Goal: Task Accomplishment & Management: Manage account settings

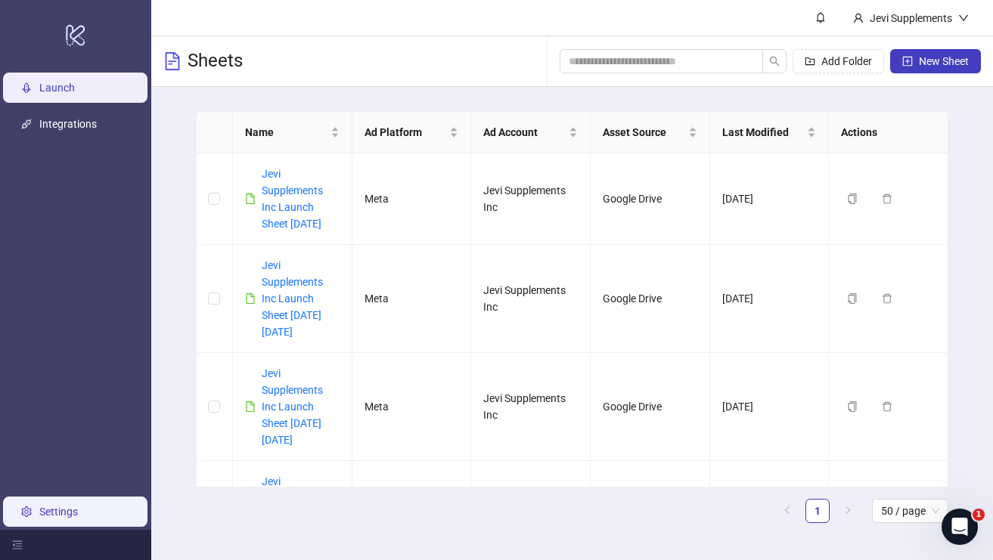
click at [60, 513] on link "Settings" at bounding box center [58, 512] width 39 height 12
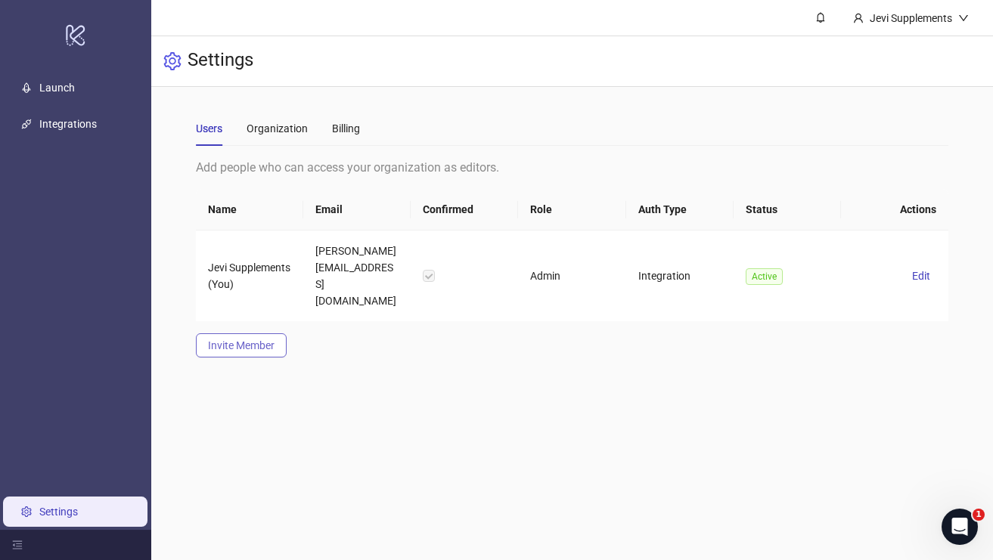
click at [259, 340] on span "Invite Member" at bounding box center [241, 346] width 67 height 12
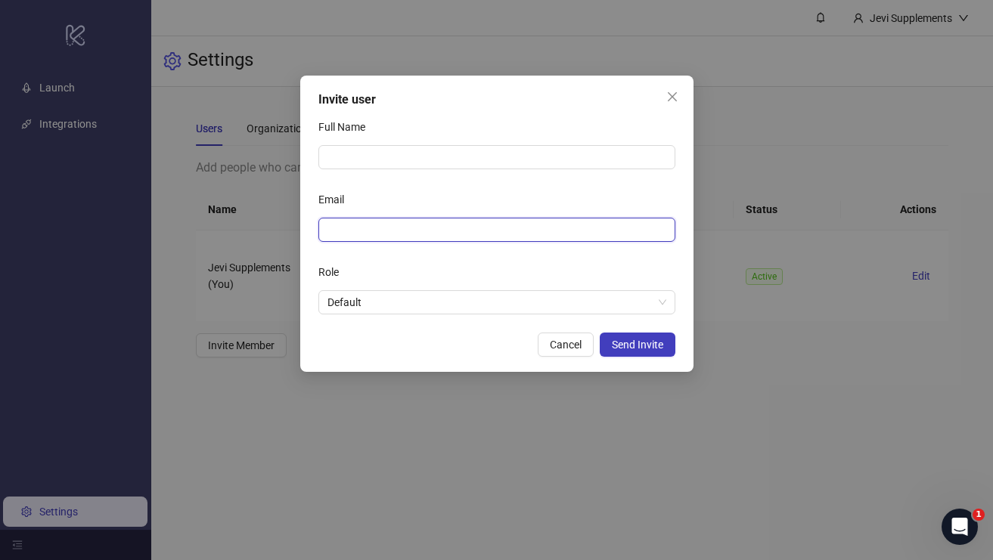
click at [340, 234] on input "Email" at bounding box center [495, 230] width 336 height 17
paste input "**********"
type input "**********"
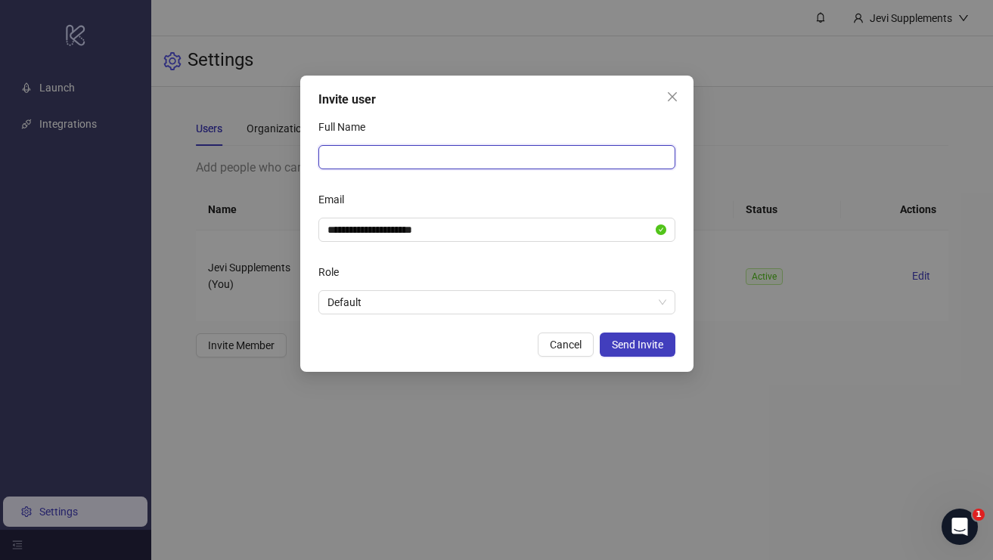
click at [361, 165] on input "Full Name" at bounding box center [496, 157] width 357 height 24
type input "********"
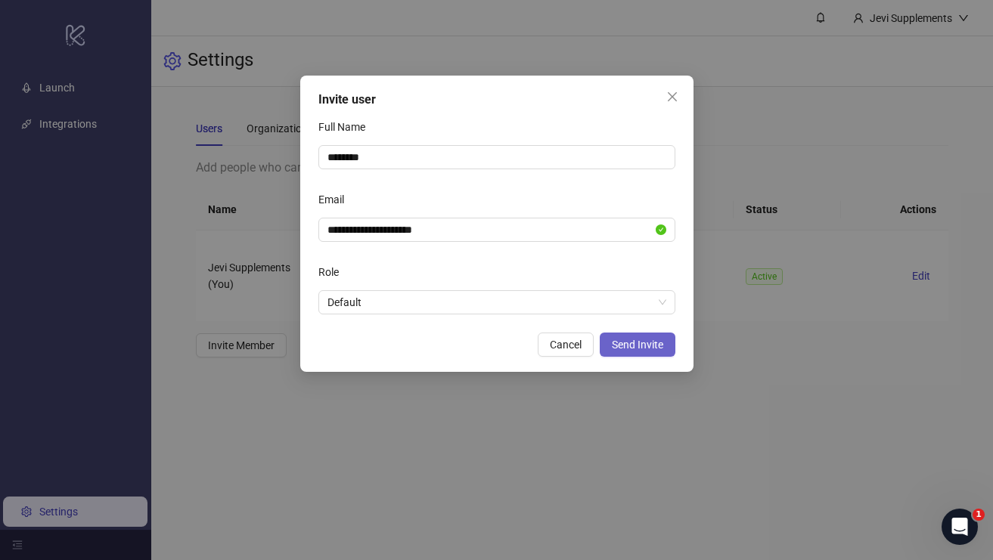
click at [648, 343] on span "Send Invite" at bounding box center [637, 345] width 51 height 12
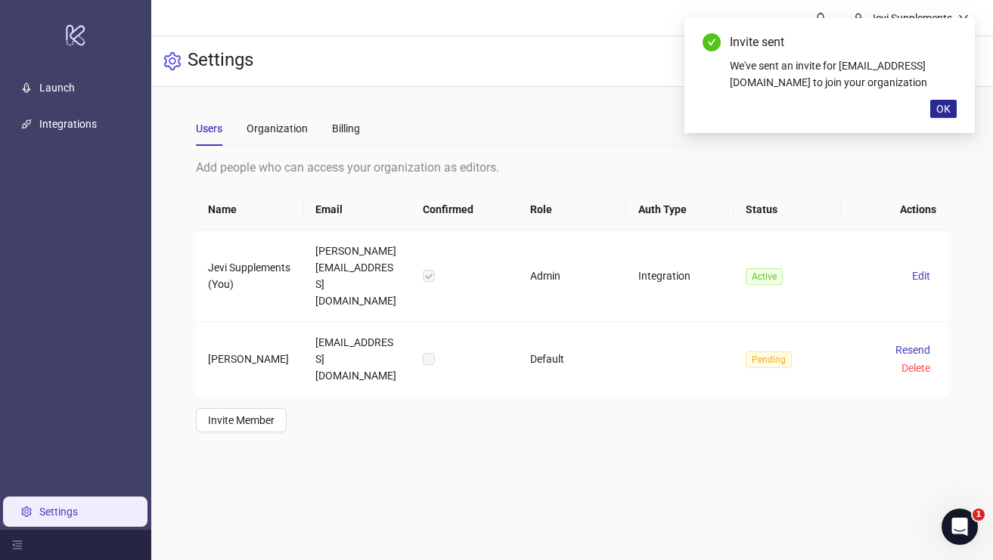
click at [946, 110] on span "OK" at bounding box center [943, 109] width 14 height 12
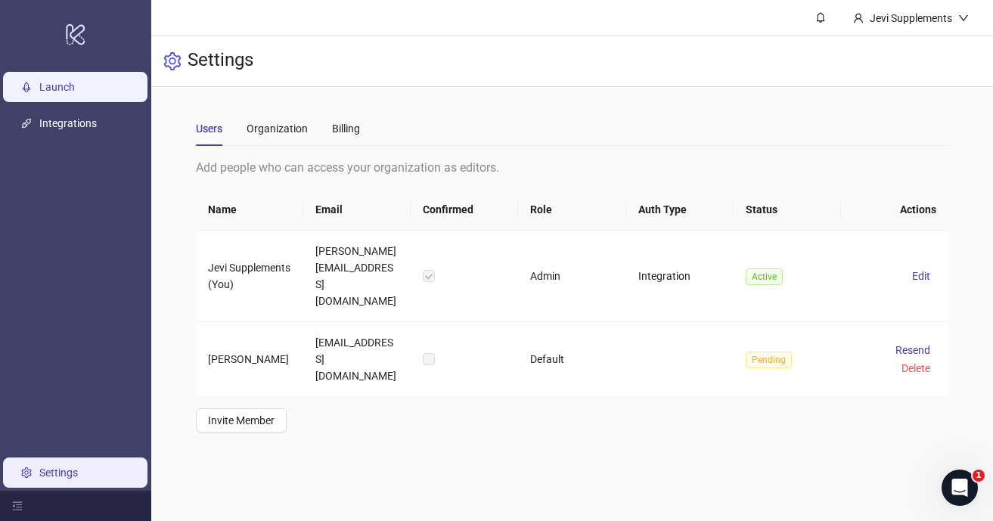
click at [51, 86] on link "Launch" at bounding box center [57, 87] width 36 height 12
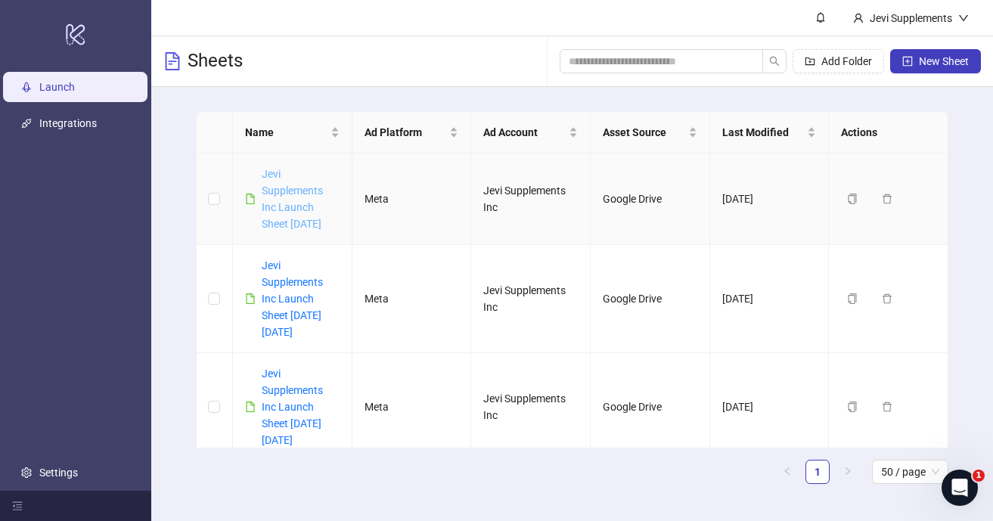
click at [281, 202] on link "Jevi Supplements Inc Launch Sheet [DATE]" at bounding box center [292, 199] width 61 height 62
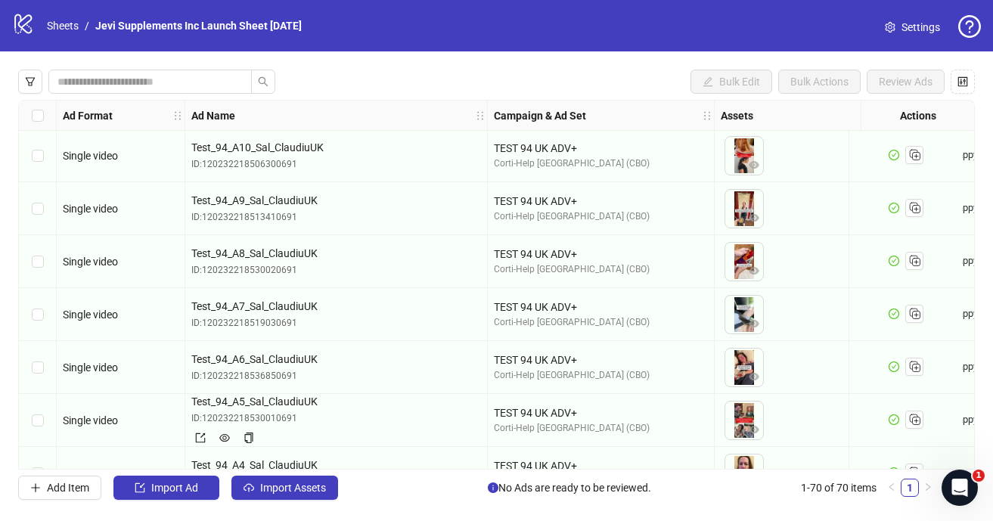
scroll to position [954, 144]
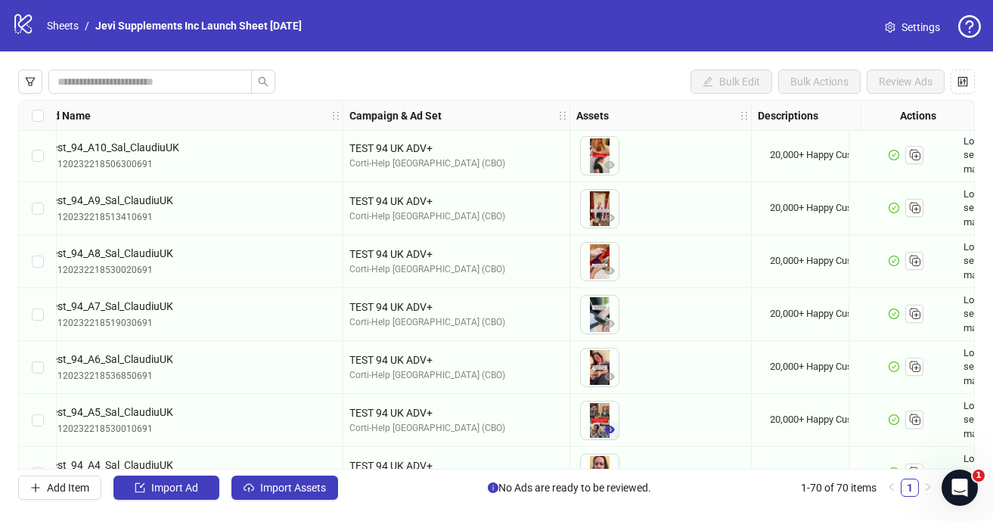
click at [610, 430] on icon "eye" at bounding box center [609, 430] width 11 height 8
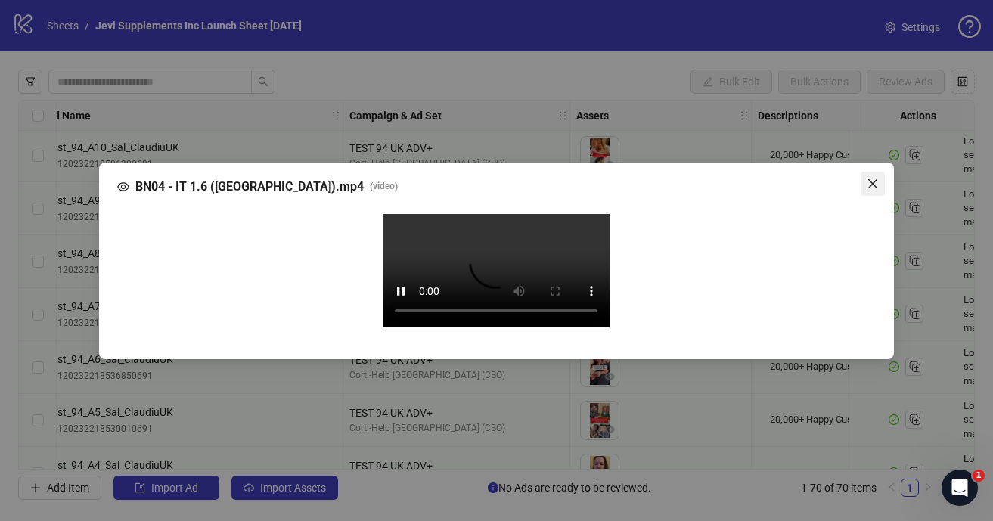
click at [870, 178] on icon "close" at bounding box center [873, 184] width 12 height 12
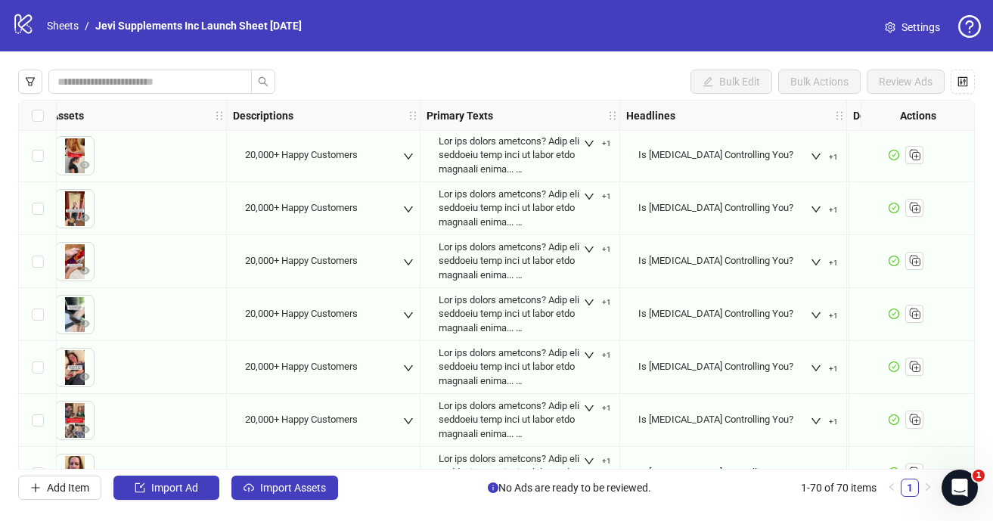
scroll to position [954, 737]
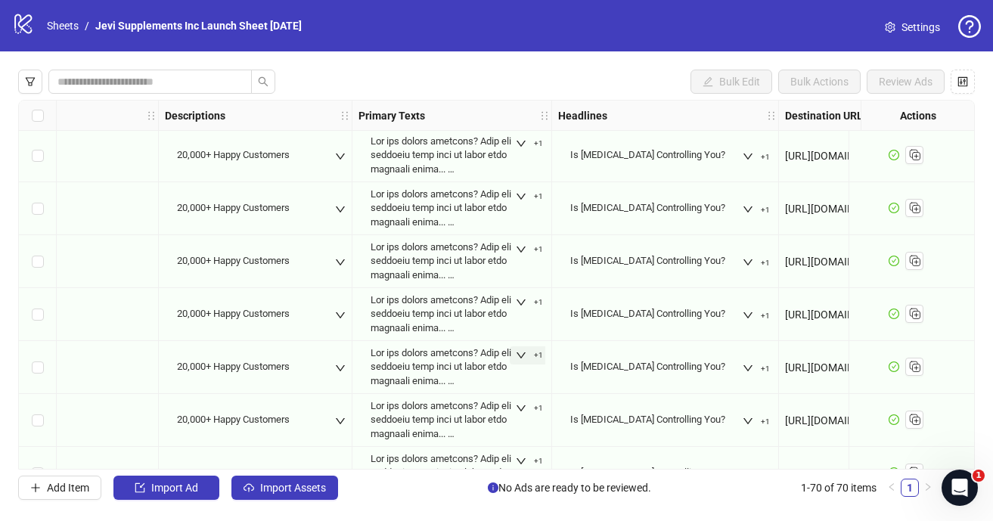
click at [517, 357] on icon "down" at bounding box center [521, 355] width 11 height 11
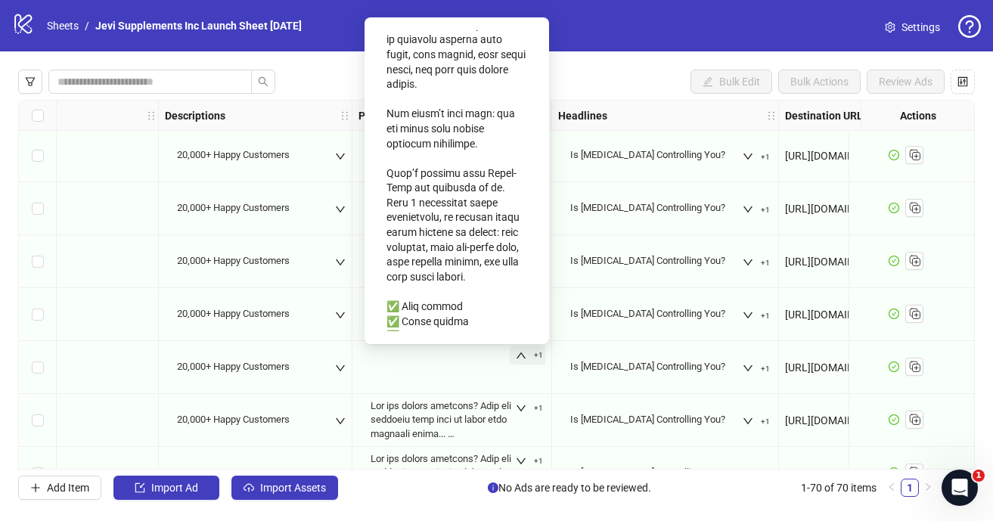
scroll to position [1325, 0]
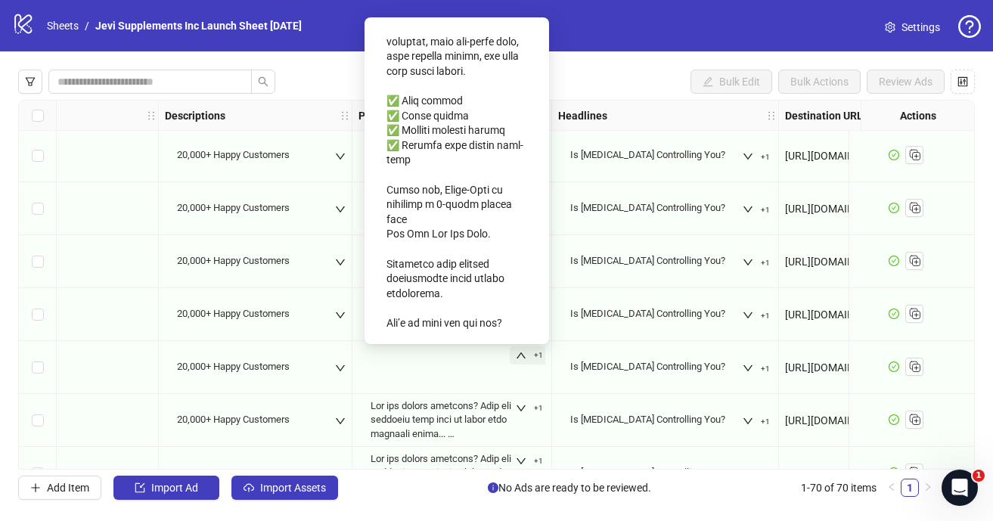
click at [456, 365] on div "+1" at bounding box center [451, 367] width 187 height 72
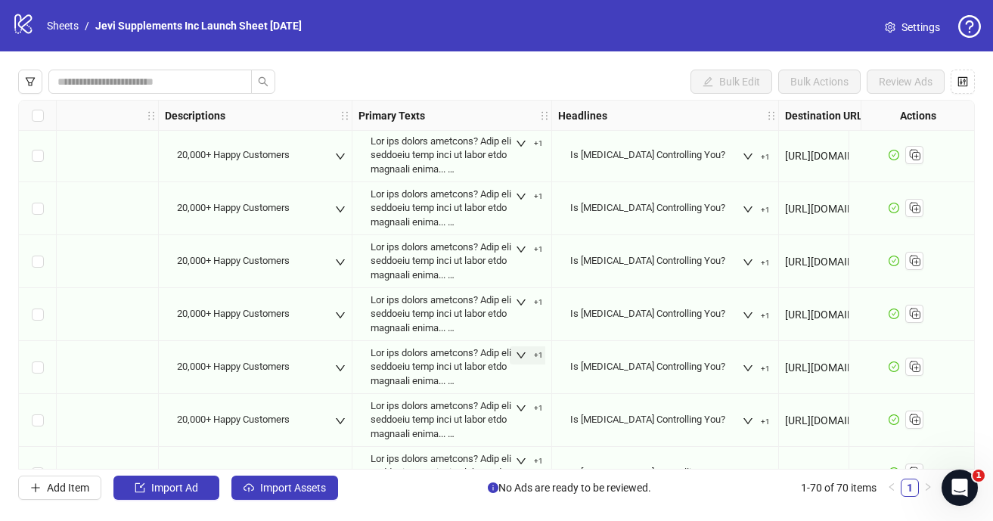
click at [443, 366] on div at bounding box center [443, 367] width 144 height 42
click at [521, 353] on icon "down" at bounding box center [521, 355] width 11 height 11
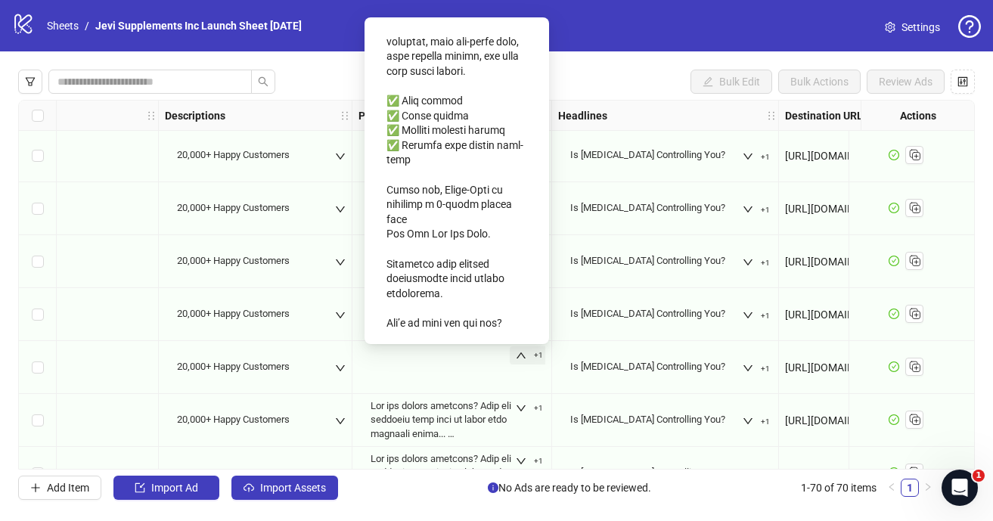
click at [529, 353] on button "+1" at bounding box center [529, 355] width 39 height 18
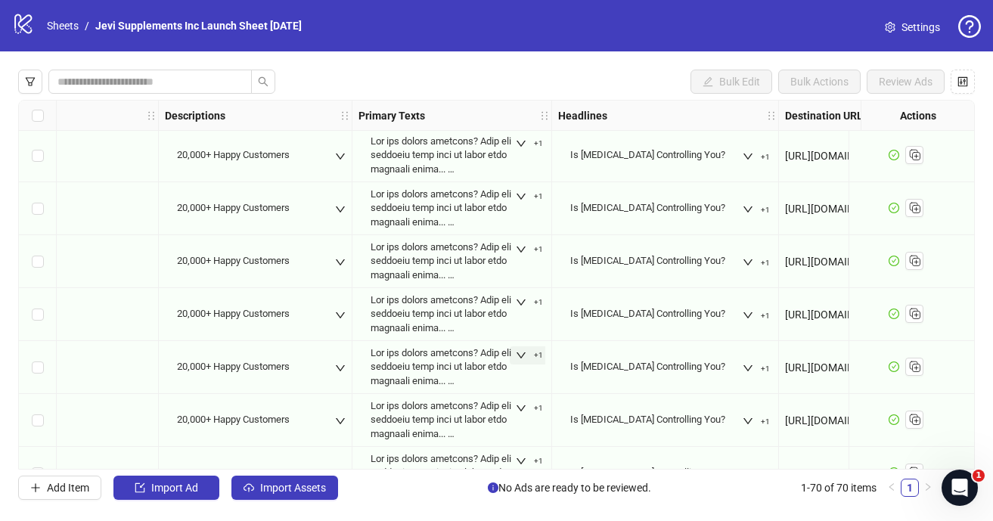
click at [540, 354] on span "+1" at bounding box center [538, 355] width 9 height 9
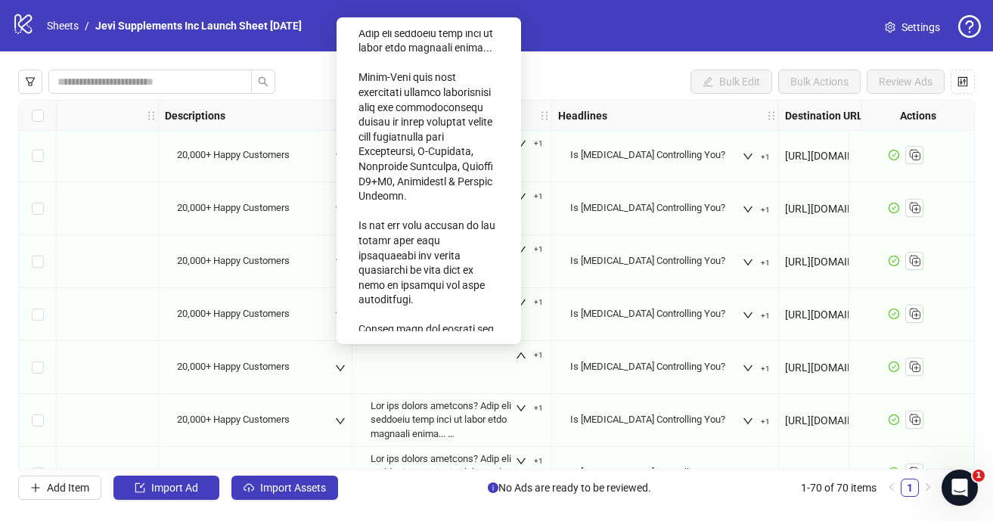
scroll to position [954, 765]
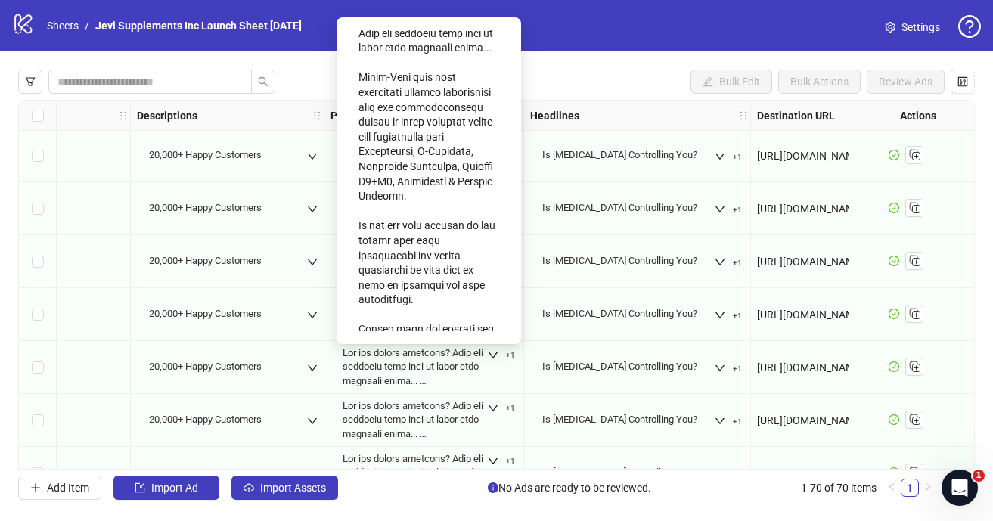
click at [712, 315] on button "+1" at bounding box center [728, 316] width 39 height 18
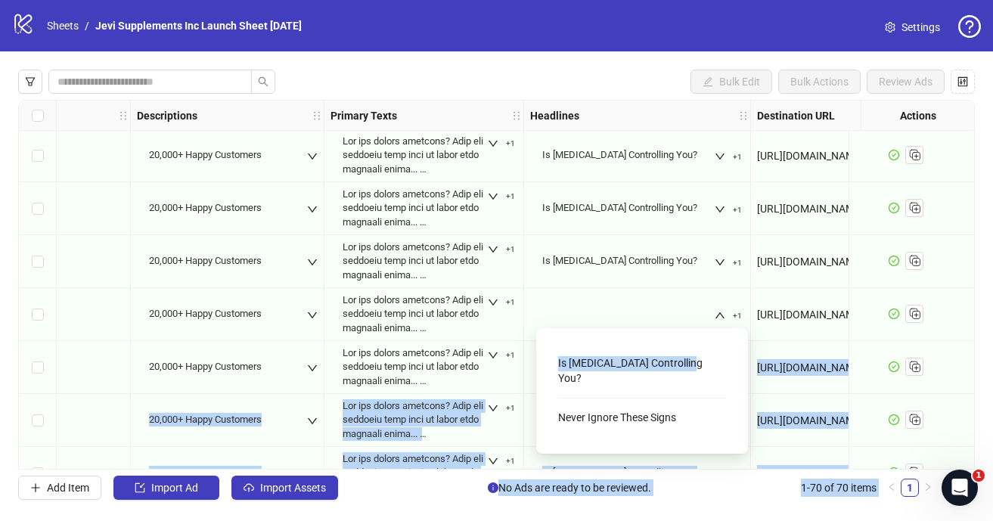
drag, startPoint x: 699, startPoint y: 362, endPoint x: 535, endPoint y: 362, distance: 164.1
click at [535, 362] on body "logo/logo-mobile Sheets / Jevi Supplements Inc Launch Sheet [DATE] Settings Bul…" at bounding box center [496, 260] width 993 height 521
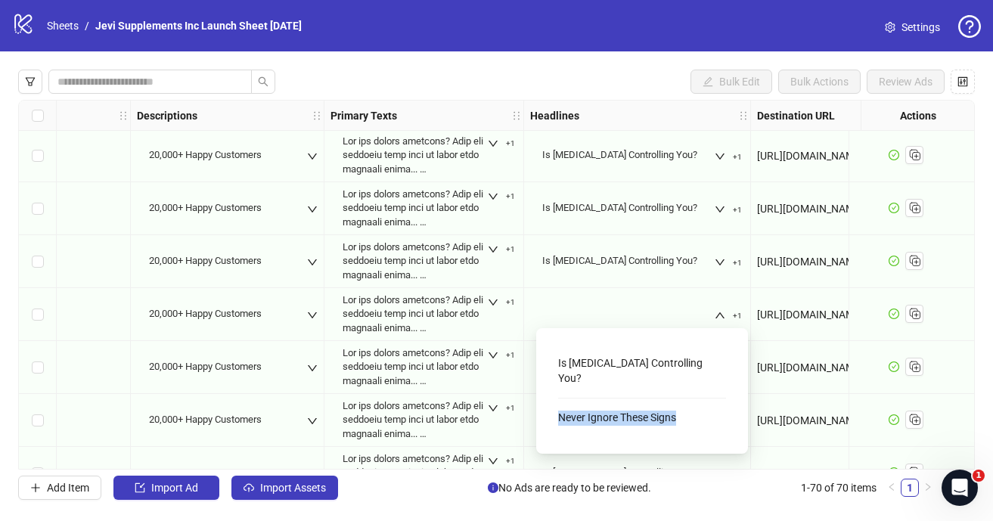
drag, startPoint x: 678, startPoint y: 410, endPoint x: 549, endPoint y: 408, distance: 129.3
click at [549, 408] on div "Is [MEDICAL_DATA] Controlling You? Never Ignore These Signs" at bounding box center [642, 390] width 188 height 101
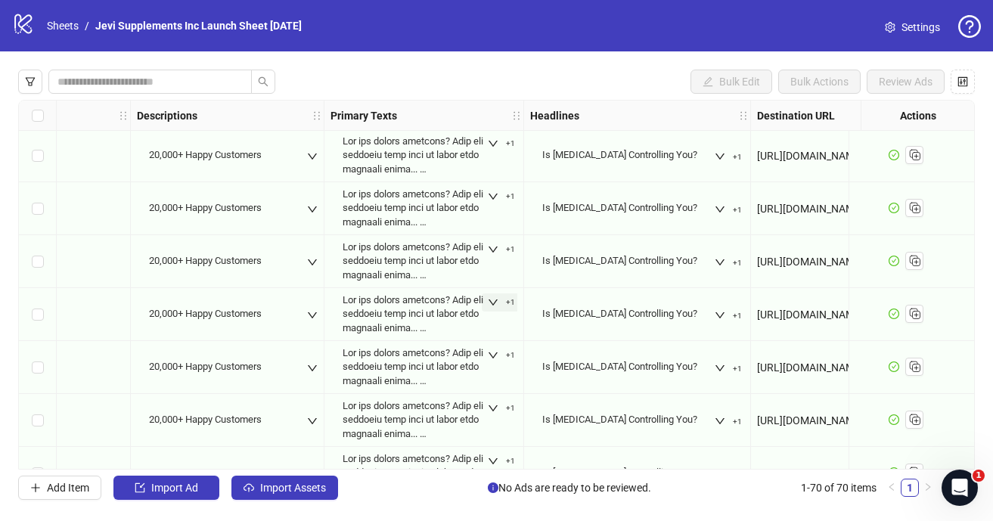
click at [507, 306] on span "+1" at bounding box center [510, 302] width 9 height 9
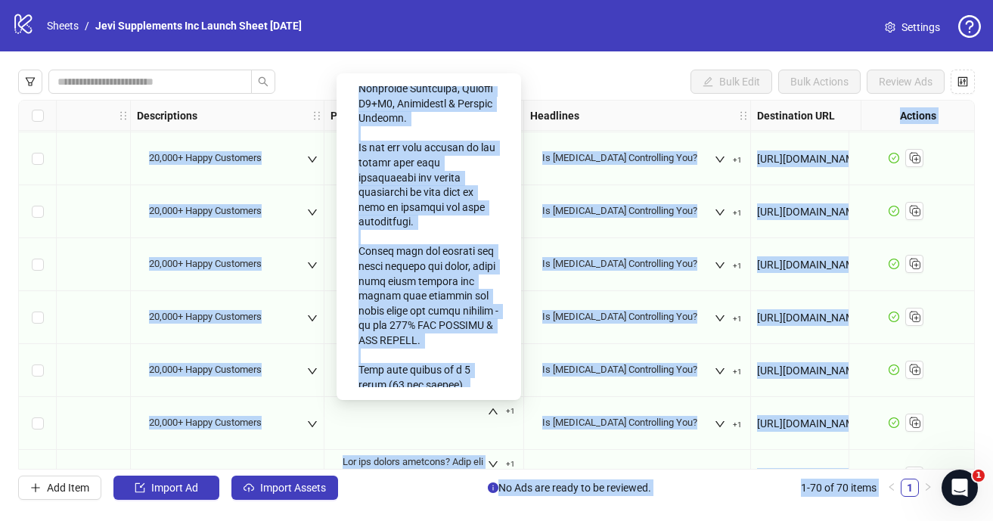
scroll to position [0, 0]
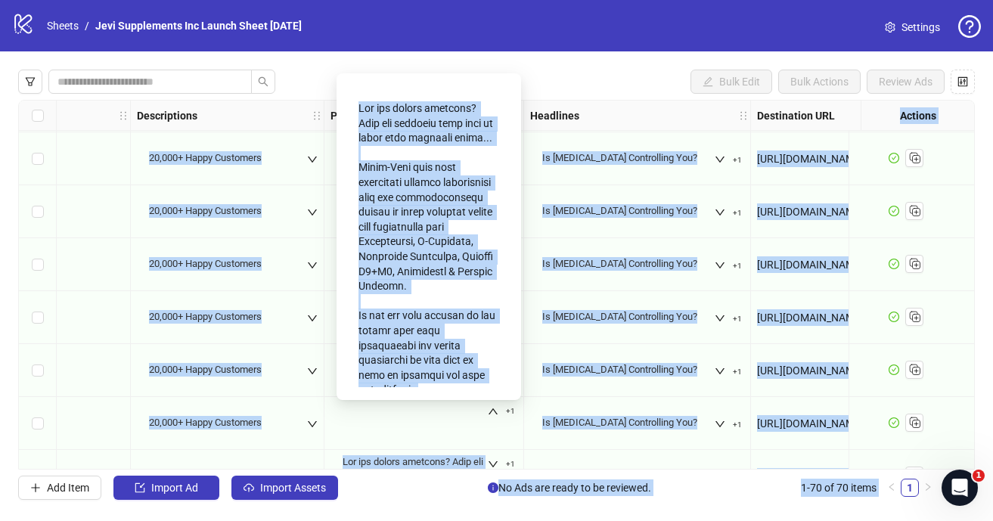
drag, startPoint x: 477, startPoint y: 367, endPoint x: 342, endPoint y: 60, distance: 335.5
click at [342, 60] on body "logo/logo-mobile Sheets / Jevi Supplements Inc Launch Sheet [DATE] Settings Bul…" at bounding box center [496, 260] width 993 height 521
click at [603, 388] on div "Is [MEDICAL_DATA] Controlling You? +1" at bounding box center [637, 370] width 214 height 45
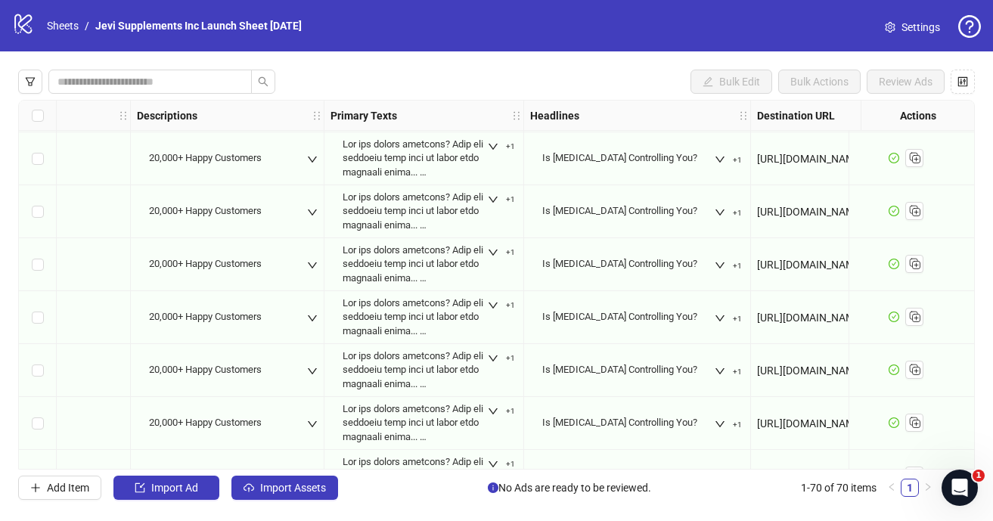
scroll to position [925, 765]
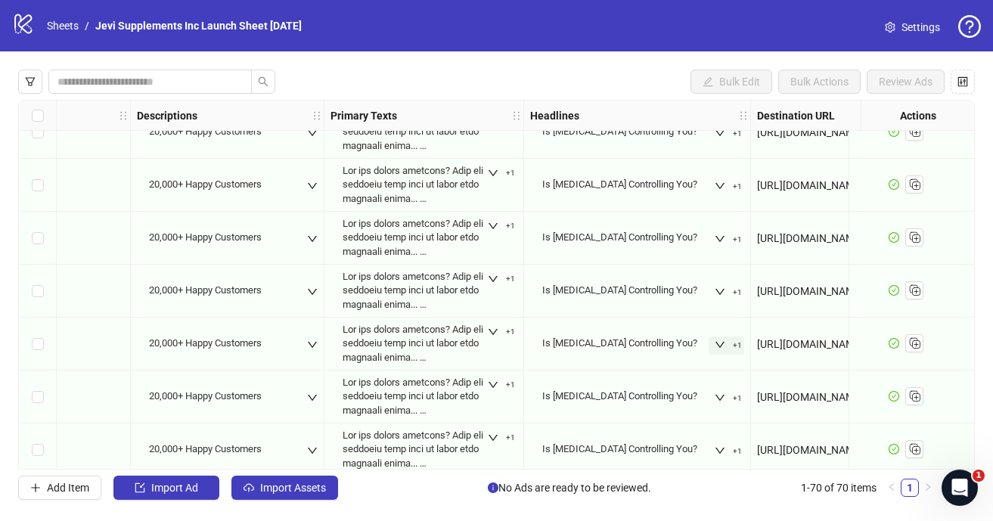
click at [737, 344] on span "+1" at bounding box center [737, 345] width 9 height 9
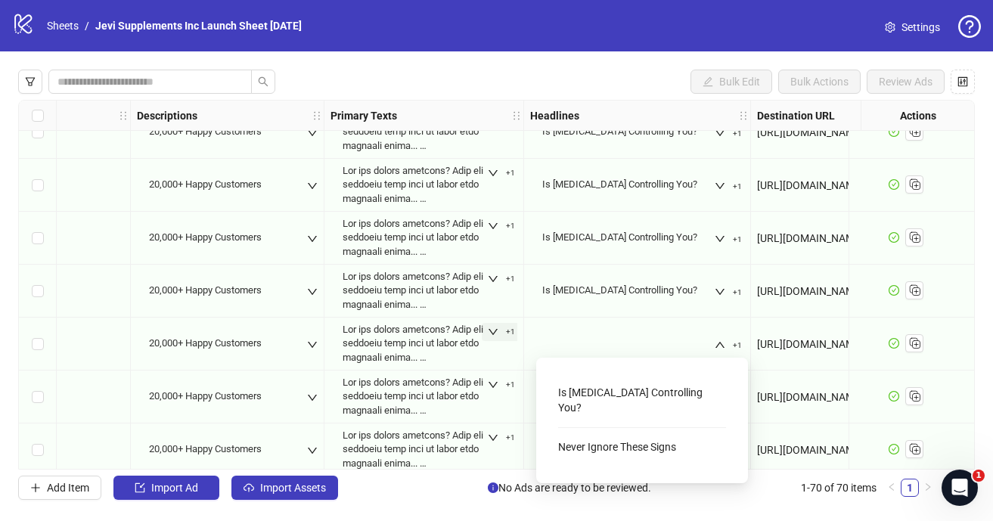
click at [513, 340] on button "+1" at bounding box center [501, 332] width 39 height 18
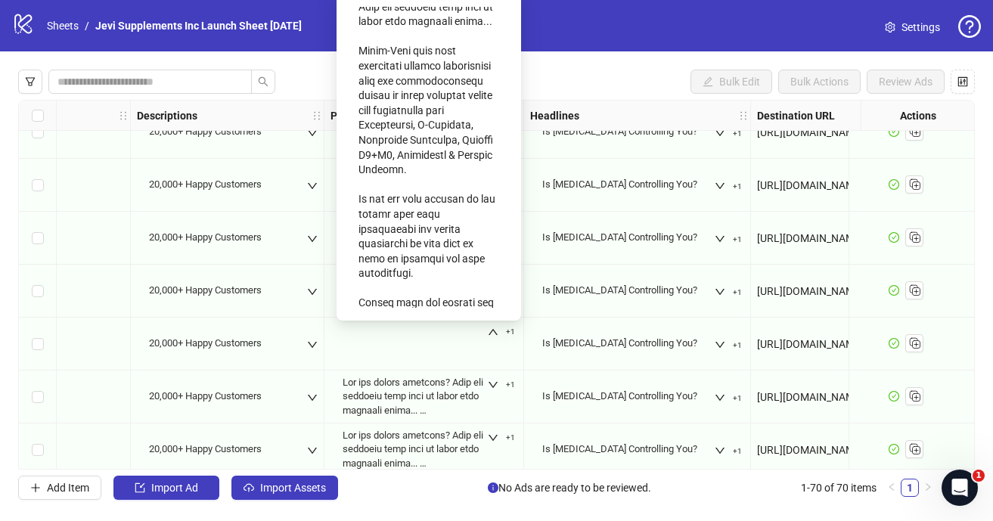
scroll to position [0, 0]
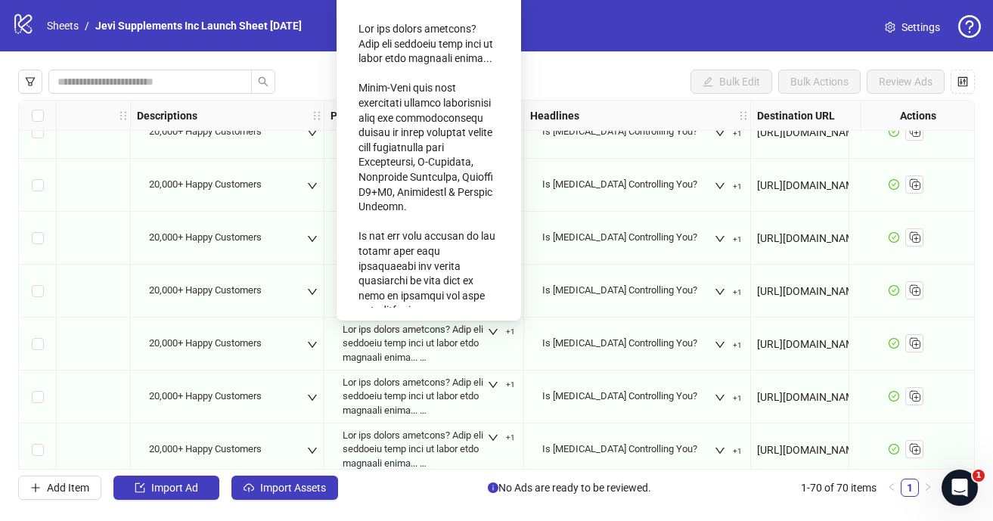
click at [365, 344] on div "+1" at bounding box center [423, 344] width 187 height 72
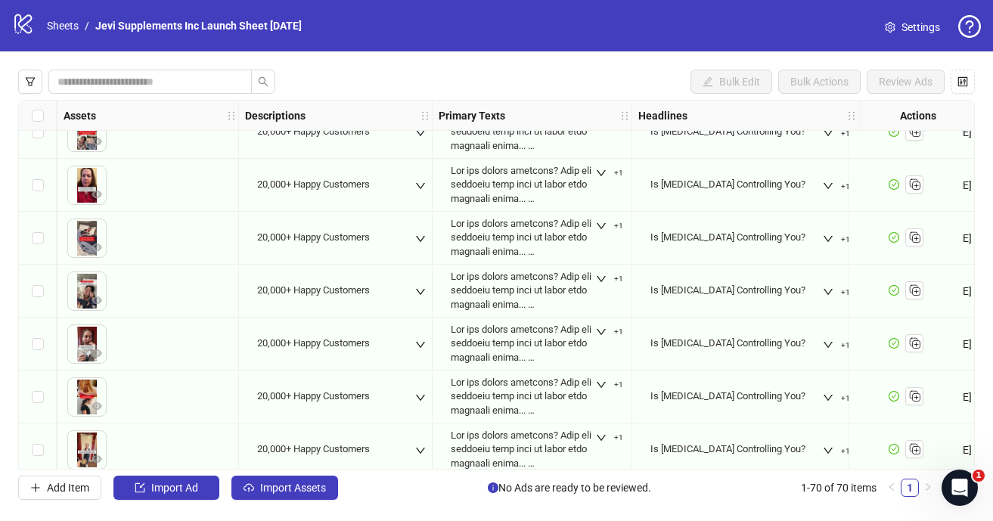
scroll to position [699, 657]
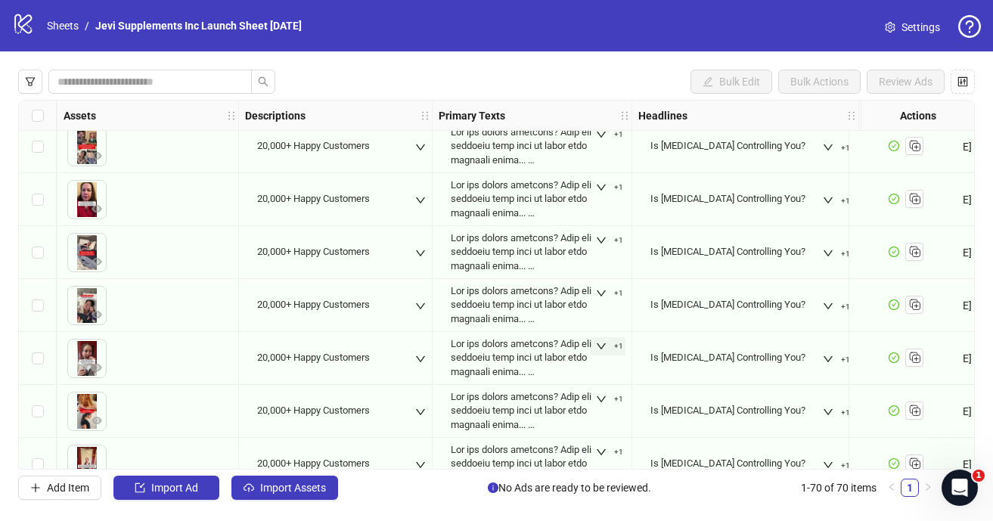
click at [616, 348] on span "+1" at bounding box center [618, 346] width 9 height 9
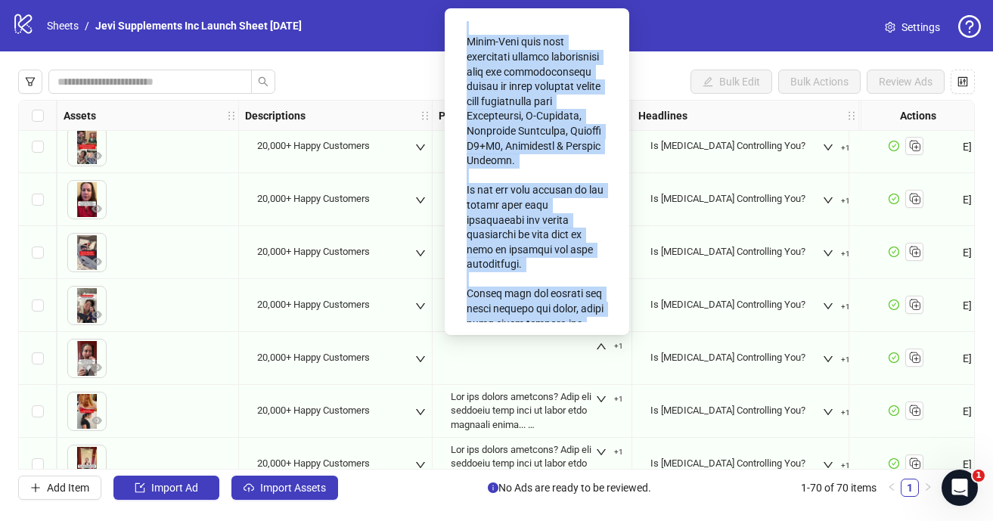
scroll to position [0, 0]
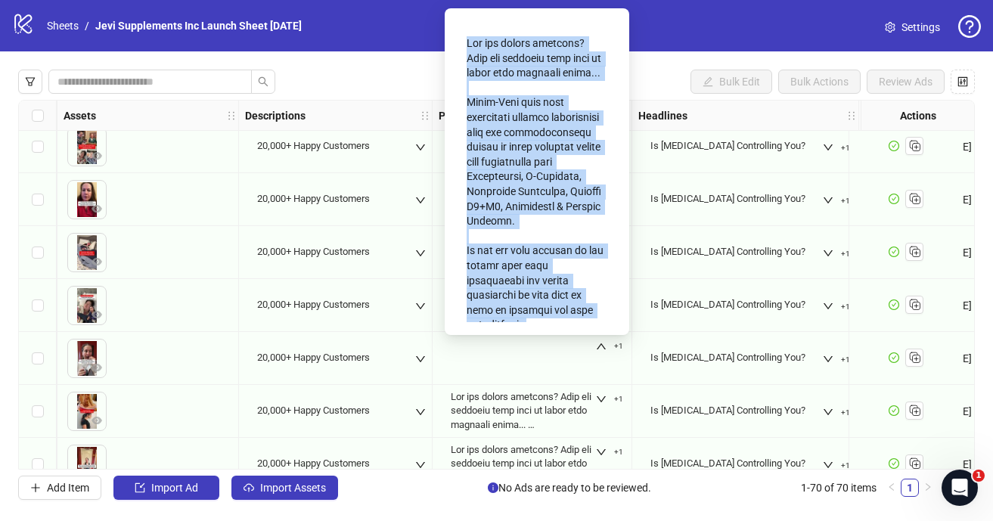
drag, startPoint x: 600, startPoint y: 209, endPoint x: 459, endPoint y: 11, distance: 244.0
click at [459, 11] on div at bounding box center [537, 171] width 185 height 327
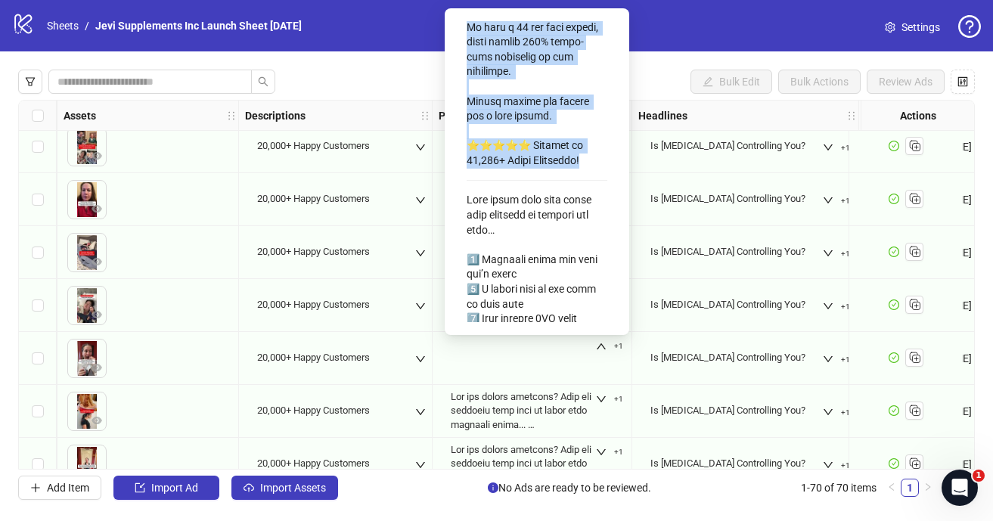
scroll to position [656, 0]
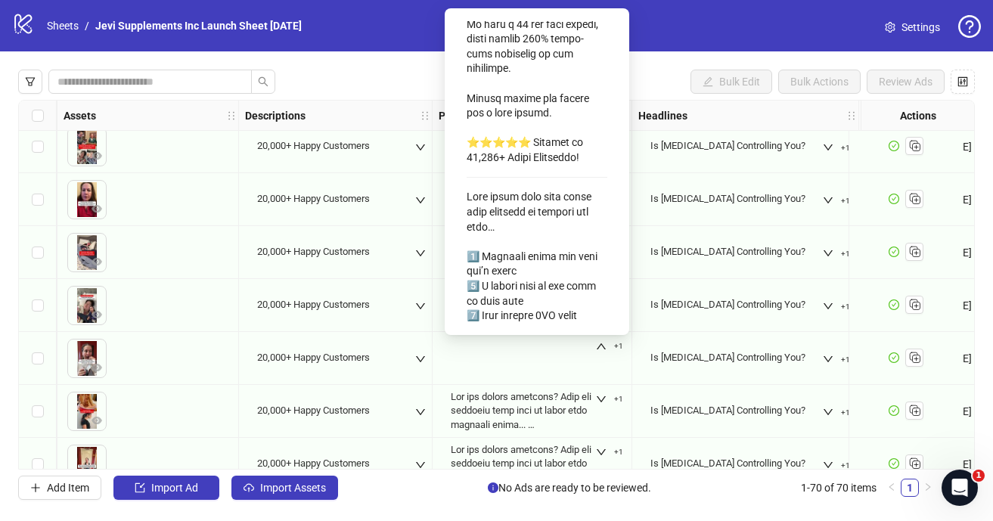
drag, startPoint x: 466, startPoint y: 178, endPoint x: 523, endPoint y: 180, distance: 57.5
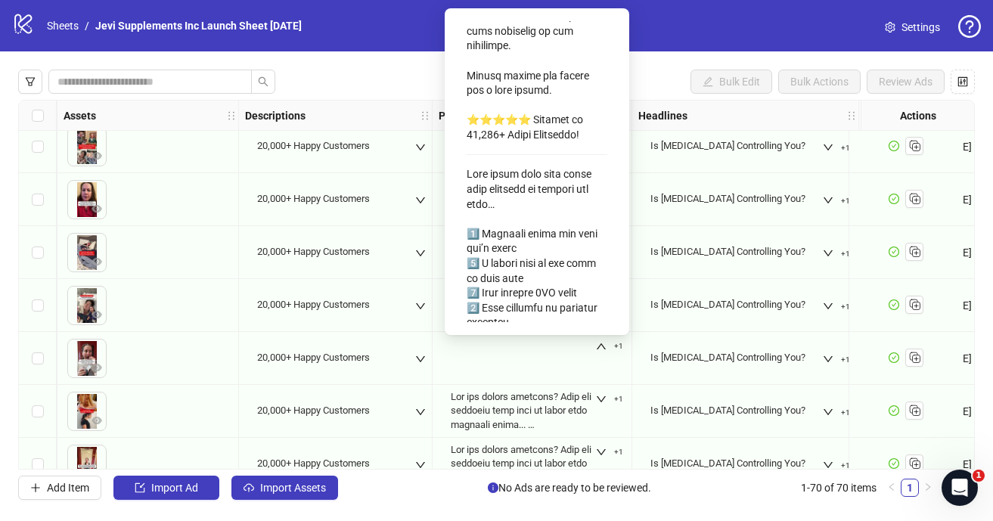
drag, startPoint x: 469, startPoint y: 174, endPoint x: 546, endPoint y: 249, distance: 107.5
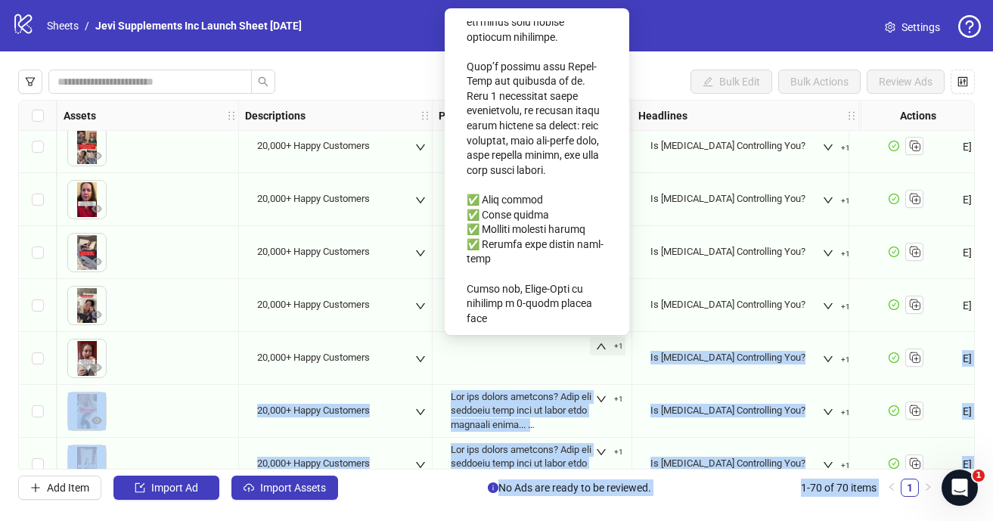
scroll to position [1325, 0]
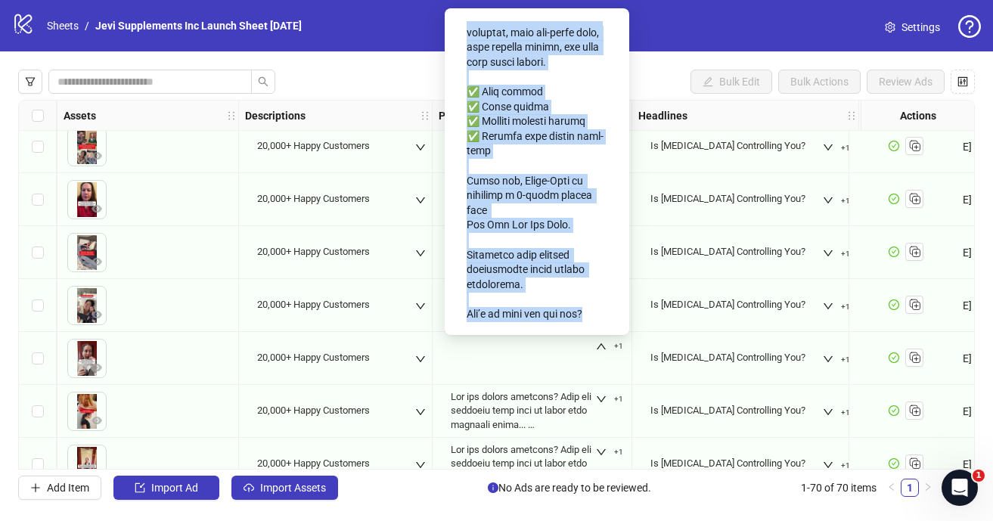
drag, startPoint x: 471, startPoint y: 178, endPoint x: 594, endPoint y: 302, distance: 175.4
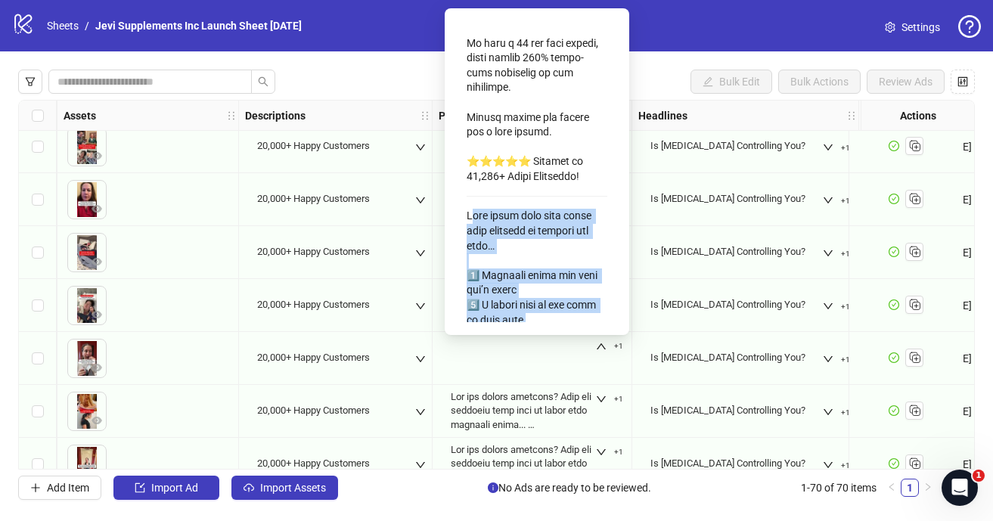
scroll to position [627, 0]
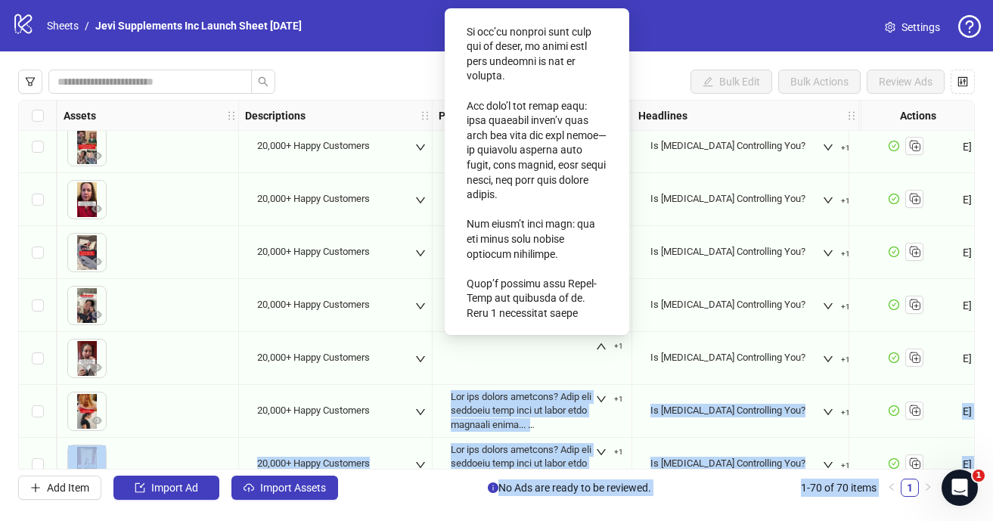
scroll to position [1325, 0]
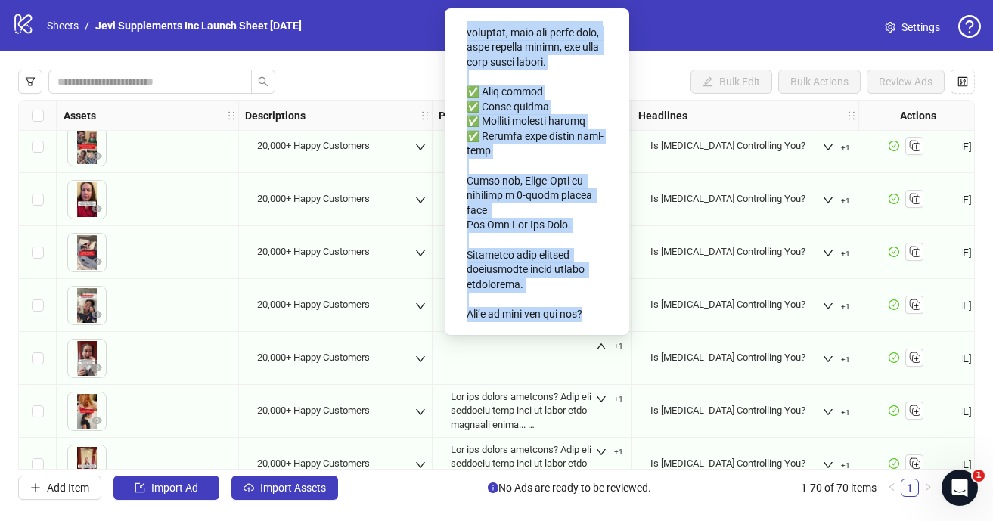
drag, startPoint x: 466, startPoint y: 227, endPoint x: 576, endPoint y: 306, distance: 135.6
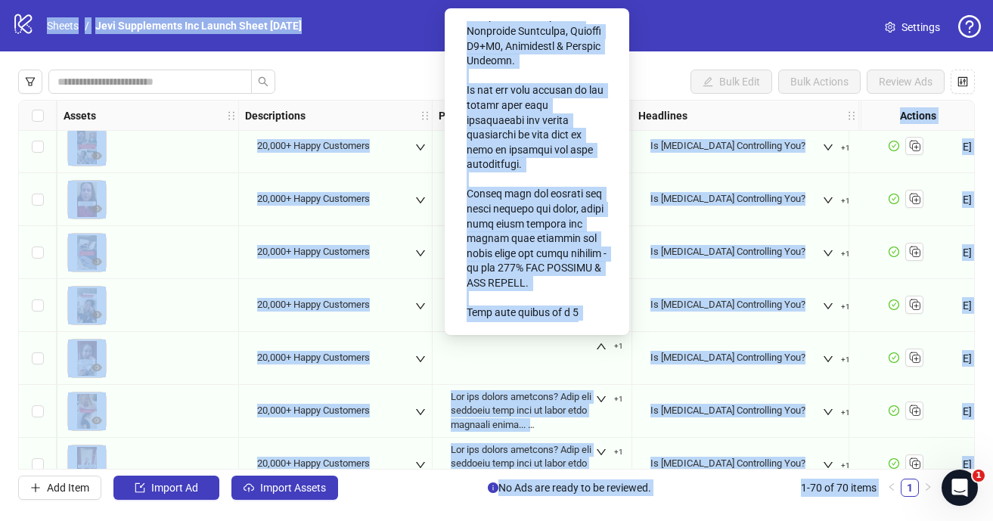
scroll to position [0, 0]
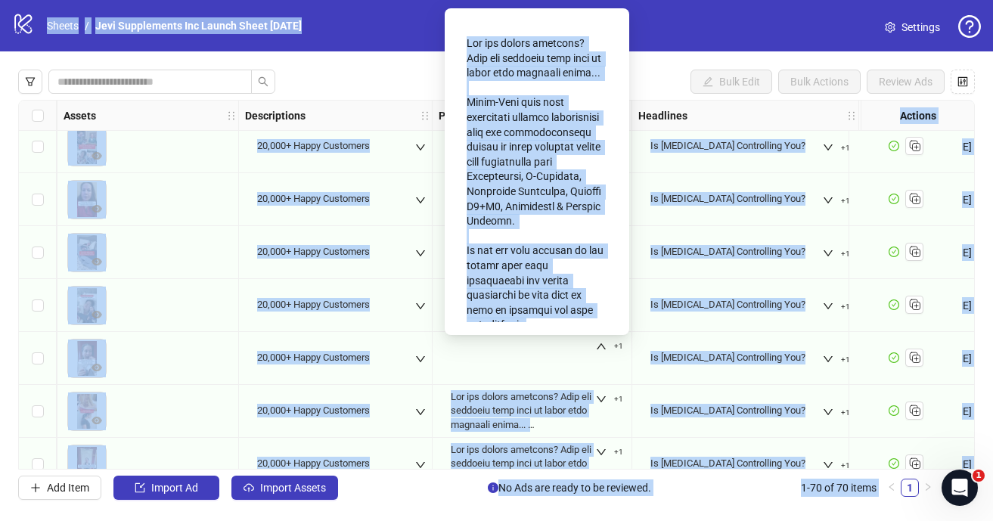
drag, startPoint x: 599, startPoint y: 216, endPoint x: 479, endPoint y: -16, distance: 261.1
click at [479, 0] on html "logo/logo-mobile Sheets / Jevi Supplements Inc Launch Sheet [DATE] Settings Bul…" at bounding box center [496, 260] width 993 height 521
click at [575, 286] on div at bounding box center [537, 428] width 141 height 797
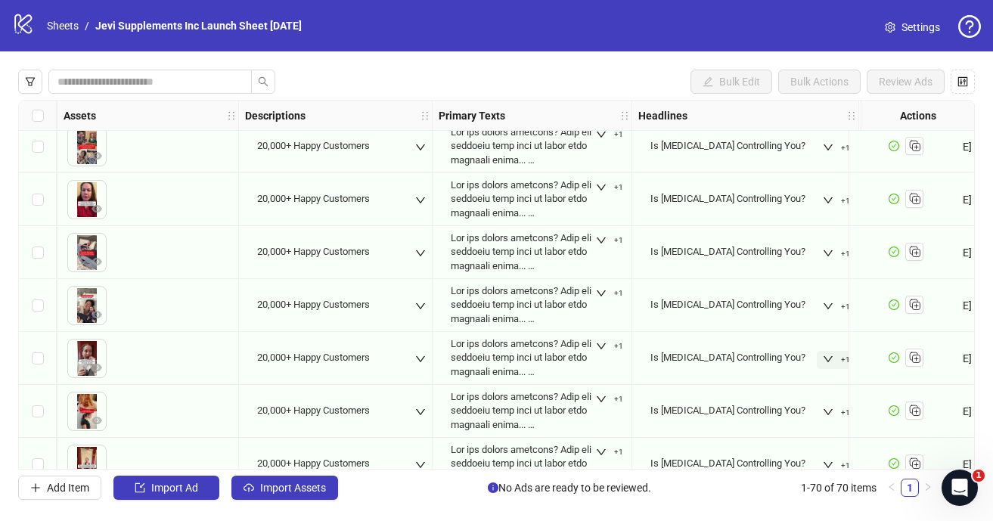
click at [835, 360] on button "+1" at bounding box center [836, 360] width 39 height 18
drag, startPoint x: 371, startPoint y: 356, endPoint x: 248, endPoint y: 354, distance: 122.5
click at [248, 354] on div "20,000+ Happy Customers" at bounding box center [335, 358] width 181 height 45
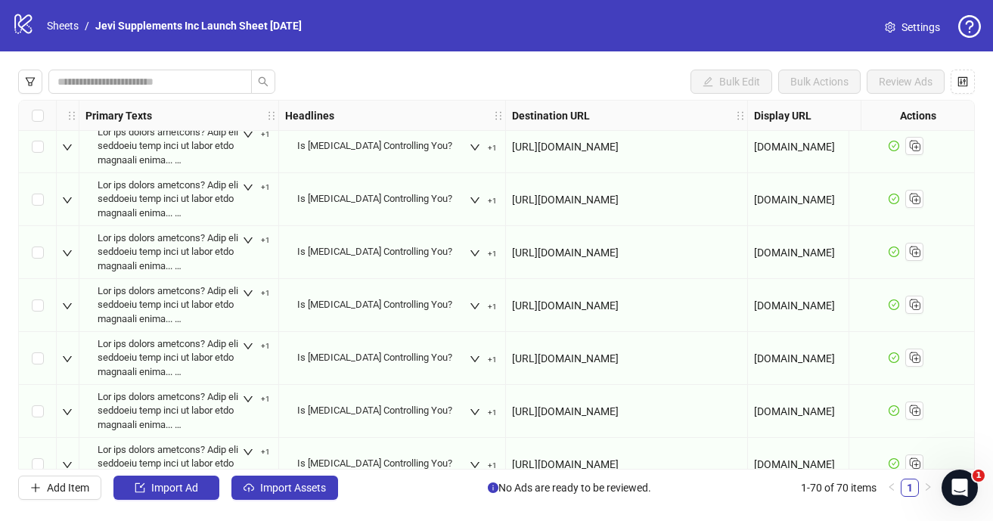
scroll to position [699, 1182]
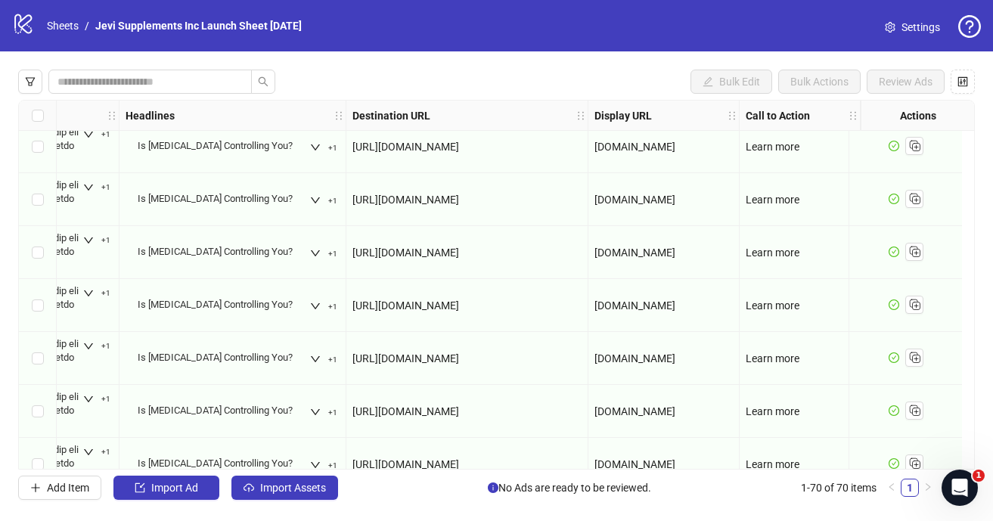
drag, startPoint x: 557, startPoint y: 361, endPoint x: 333, endPoint y: 247, distance: 250.9
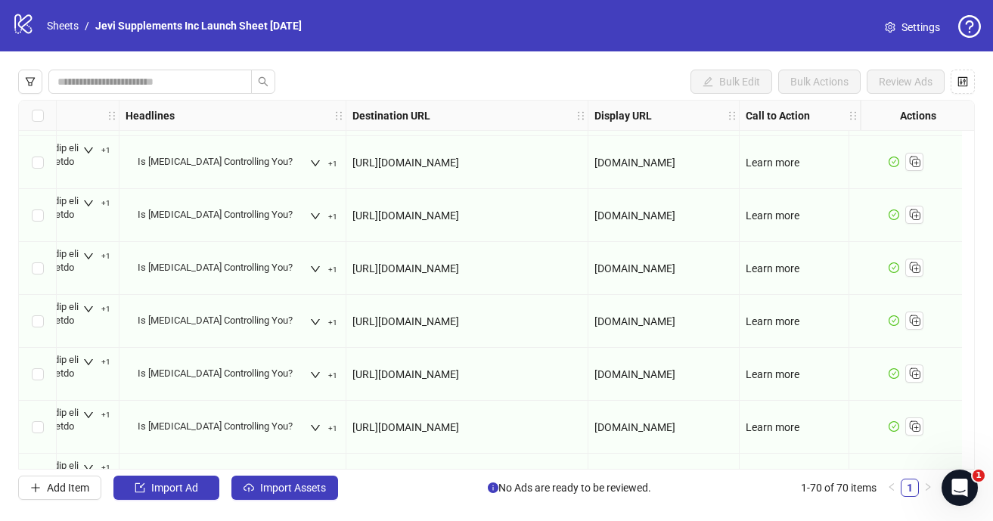
scroll to position [853, 1182]
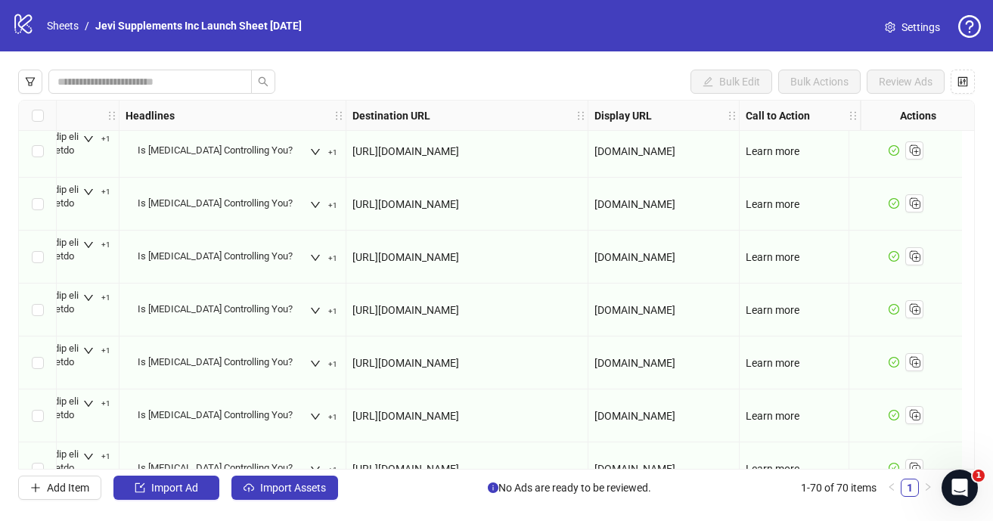
drag, startPoint x: 342, startPoint y: 254, endPoint x: 526, endPoint y: 413, distance: 243.5
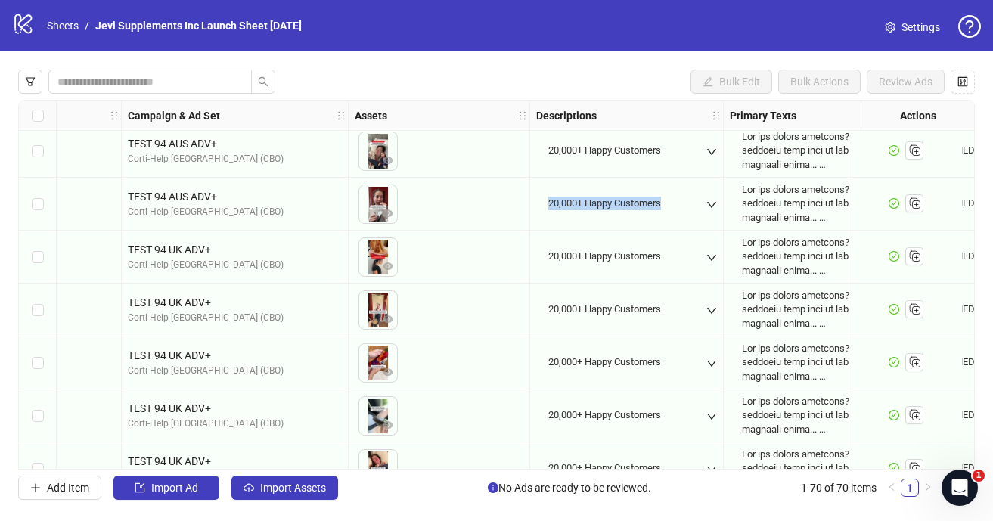
scroll to position [853, 0]
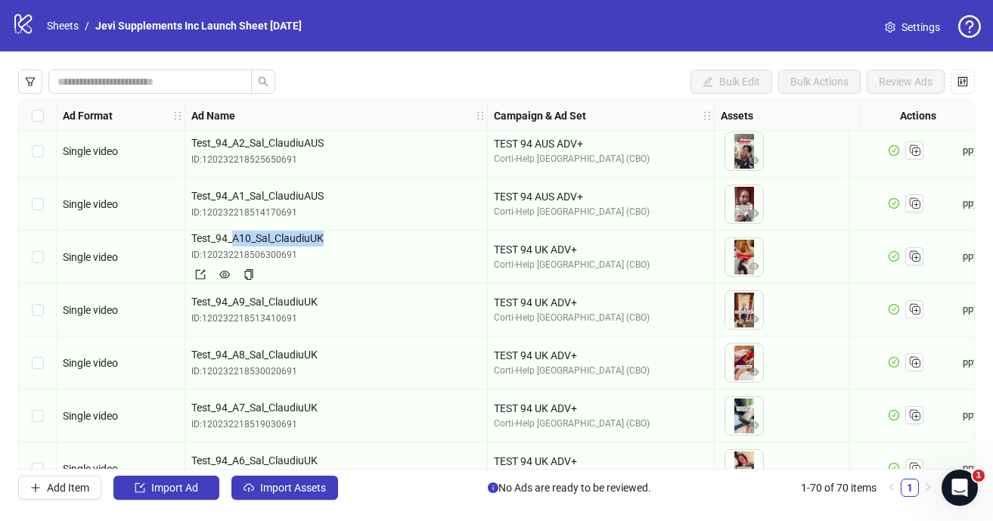
drag, startPoint x: 234, startPoint y: 239, endPoint x: 322, endPoint y: 238, distance: 88.5
click at [322, 238] on span "Test_94_A10_Sal_ClaudiuUK" at bounding box center [336, 238] width 290 height 17
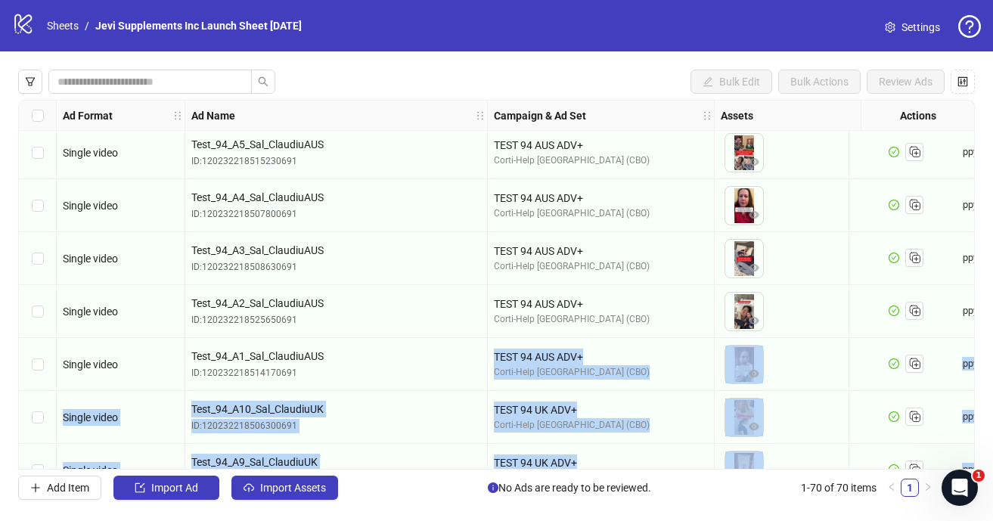
scroll to position [691, 0]
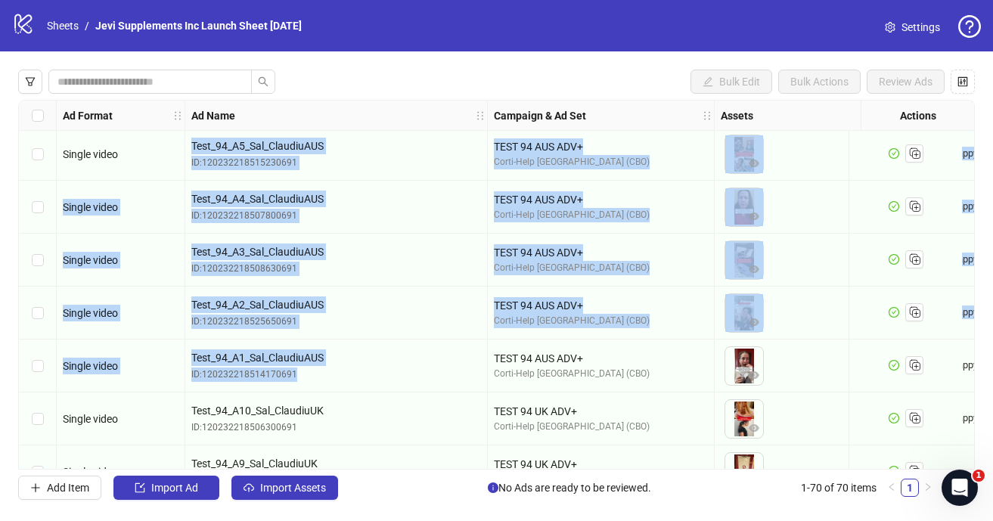
drag, startPoint x: 340, startPoint y: 288, endPoint x: 188, endPoint y: 147, distance: 207.6
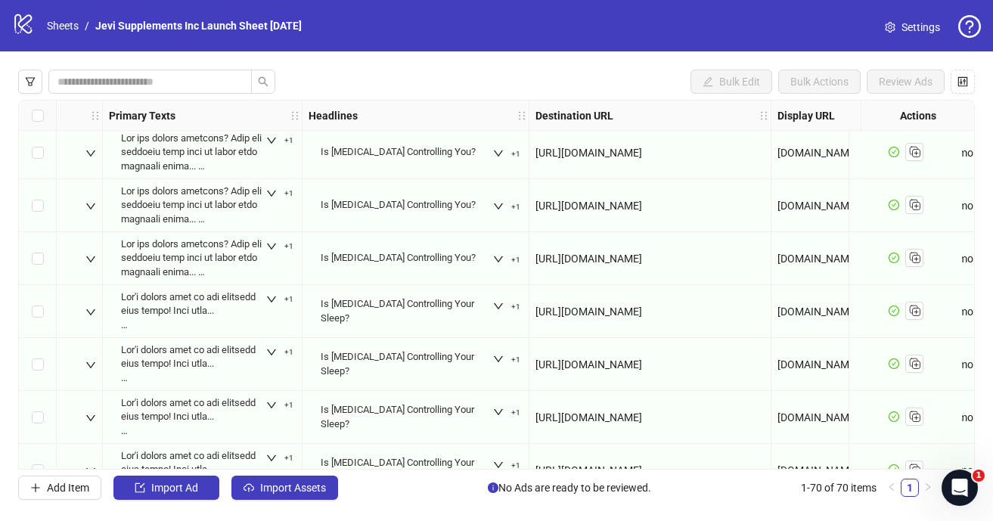
scroll to position [1646, 892]
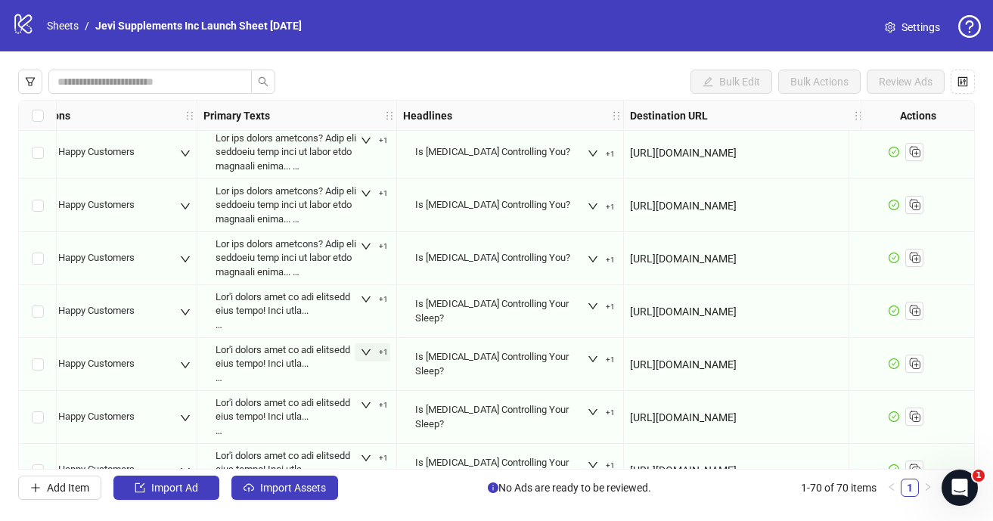
click at [379, 352] on button "+1" at bounding box center [374, 352] width 39 height 18
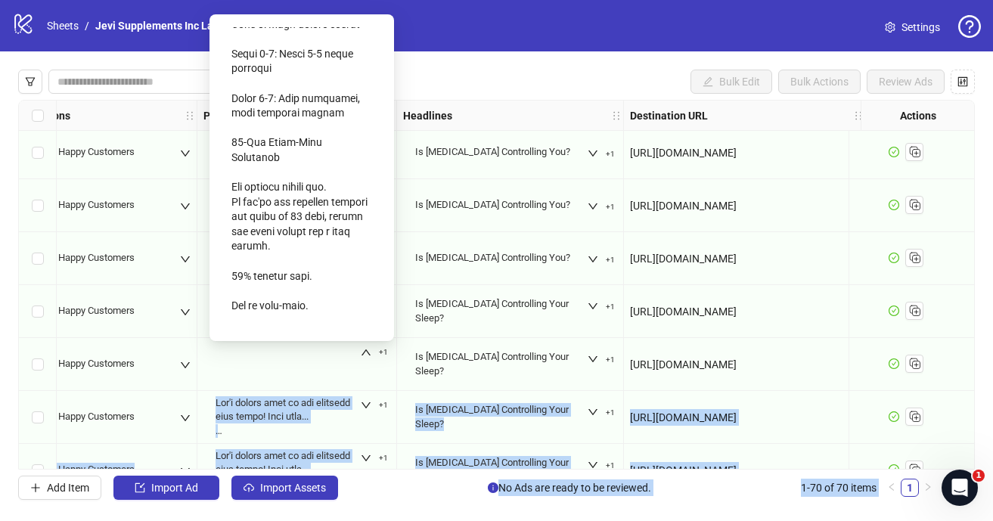
scroll to position [7370, 0]
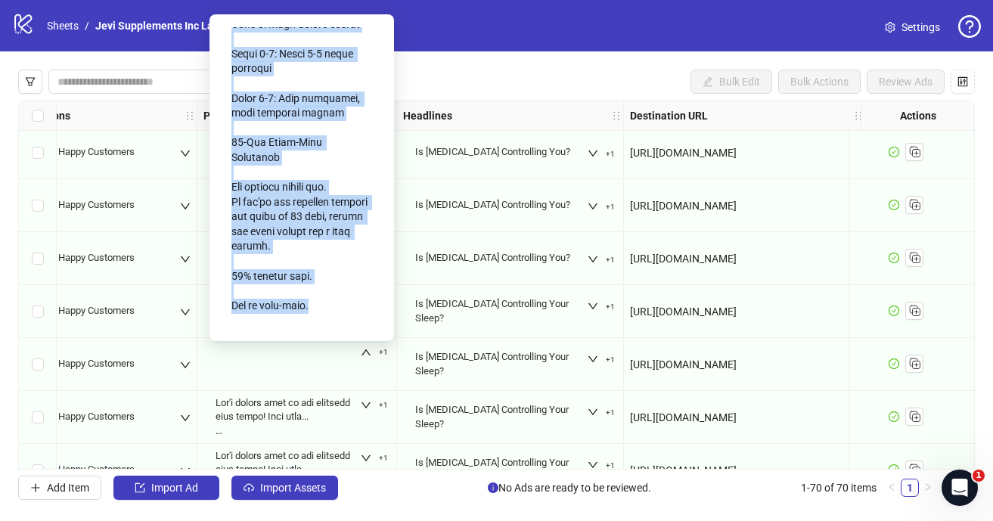
drag, startPoint x: 231, startPoint y: 156, endPoint x: 352, endPoint y: 324, distance: 207.6
click at [352, 324] on div at bounding box center [302, 177] width 160 height 302
click at [608, 312] on span "+1" at bounding box center [610, 306] width 9 height 9
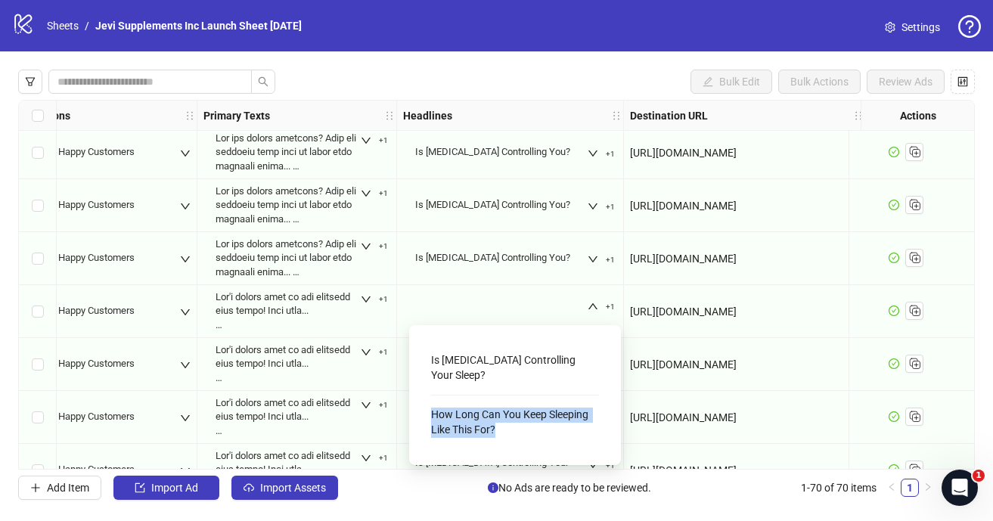
drag, startPoint x: 513, startPoint y: 417, endPoint x: 423, endPoint y: 403, distance: 91.1
click at [423, 403] on div "Is [MEDICAL_DATA] Controlling Your Sleep? How Long Can You Keep Sleeping Like T…" at bounding box center [515, 395] width 188 height 116
click at [406, 284] on div "Is [MEDICAL_DATA] Controlling You? +1" at bounding box center [510, 258] width 227 height 53
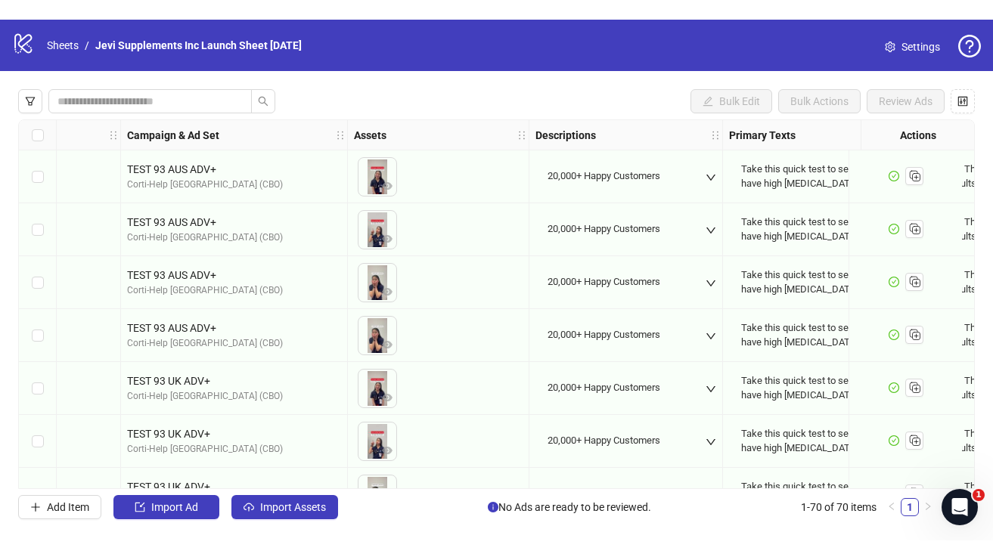
scroll to position [0, 361]
